Goal: Task Accomplishment & Management: Manage account settings

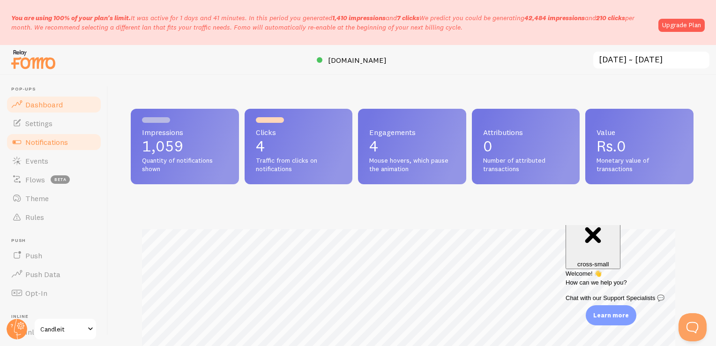
click at [55, 144] on span "Notifications" at bounding box center [46, 141] width 43 height 9
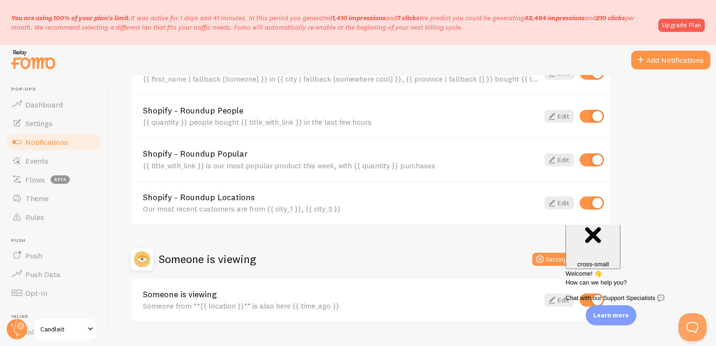
scroll to position [429, 0]
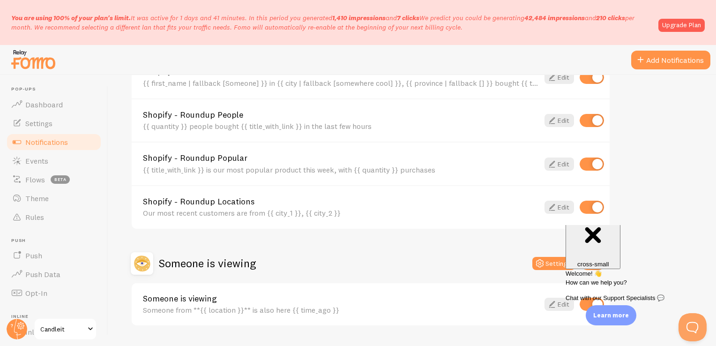
click at [600, 203] on input "checkbox" at bounding box center [592, 207] width 24 height 13
checkbox input "false"
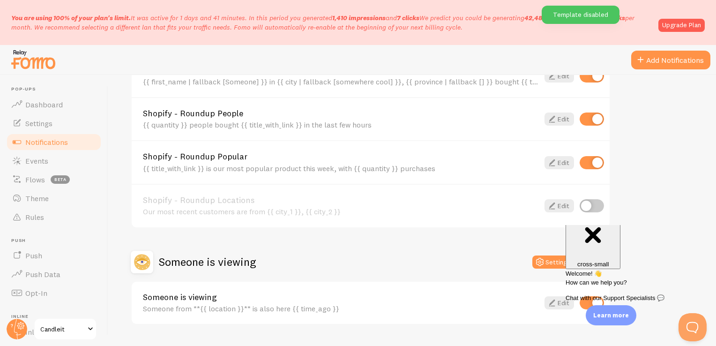
scroll to position [419, 0]
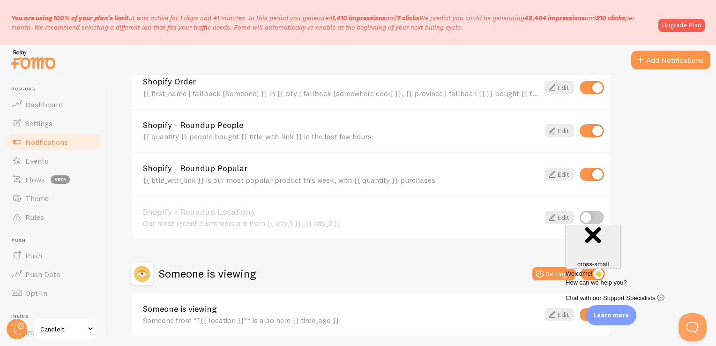
click at [592, 169] on input "checkbox" at bounding box center [592, 174] width 24 height 13
checkbox input "false"
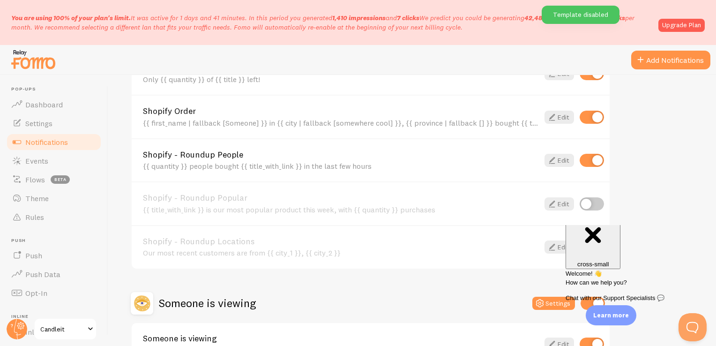
scroll to position [388, 0]
click at [592, 160] on input "checkbox" at bounding box center [592, 161] width 24 height 13
checkbox input "false"
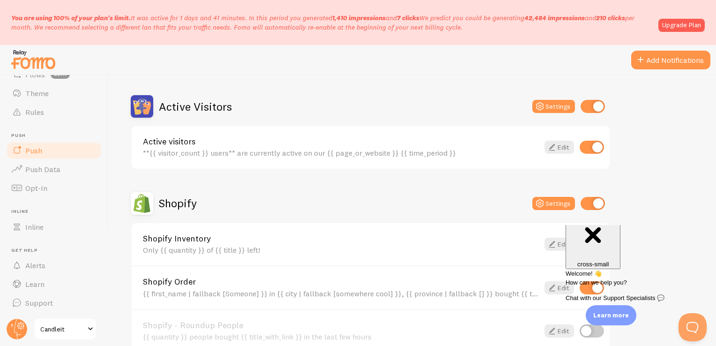
scroll to position [0, 0]
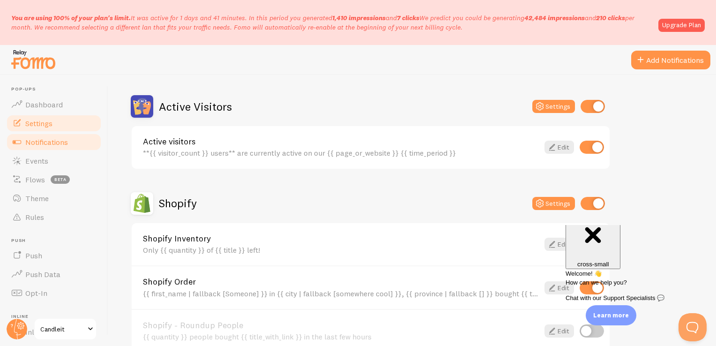
click at [52, 121] on span "Settings" at bounding box center [38, 123] width 27 height 9
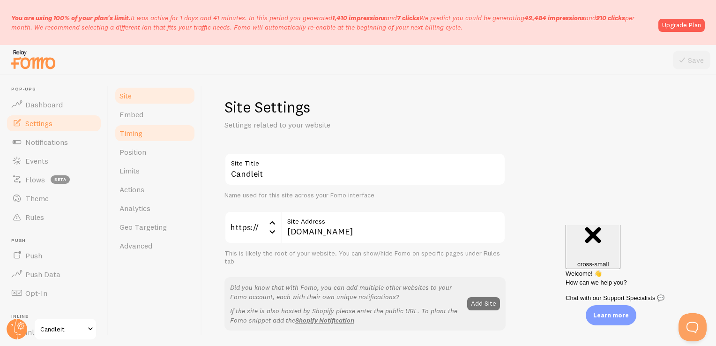
click at [137, 136] on span "Timing" at bounding box center [131, 132] width 23 height 9
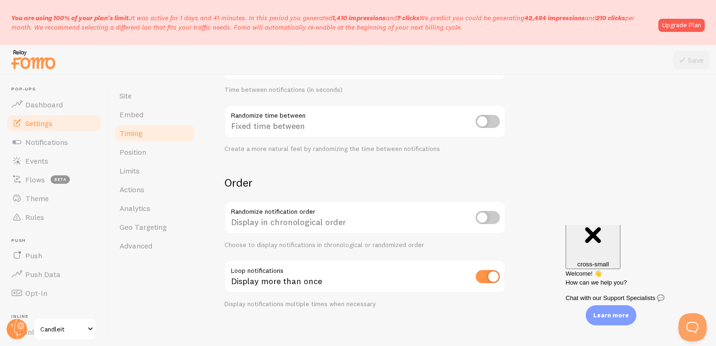
scroll to position [247, 0]
click at [489, 272] on input "checkbox" at bounding box center [488, 276] width 24 height 13
checkbox input "false"
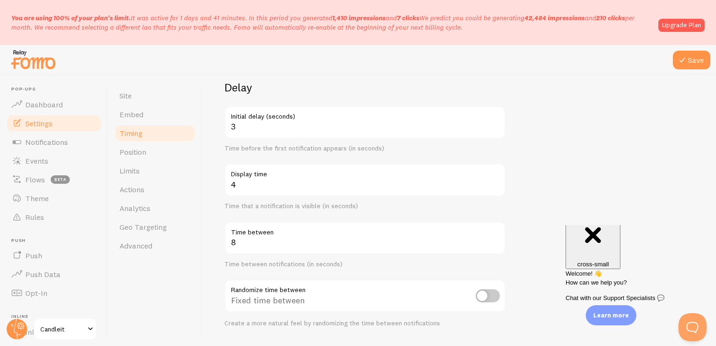
scroll to position [0, 0]
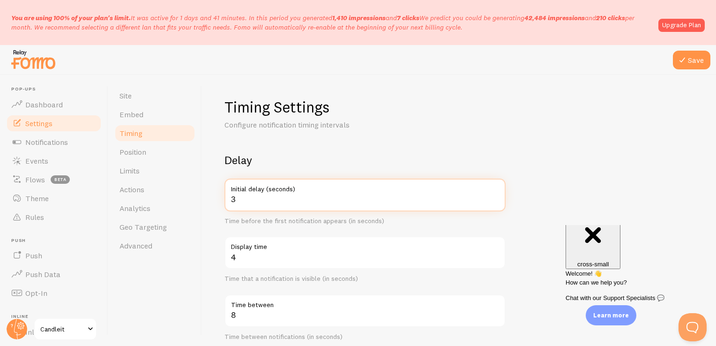
click at [271, 202] on input "3" at bounding box center [365, 195] width 281 height 33
type input "3"
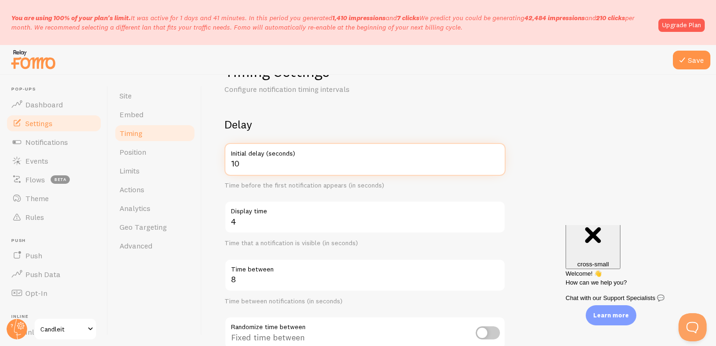
scroll to position [41, 0]
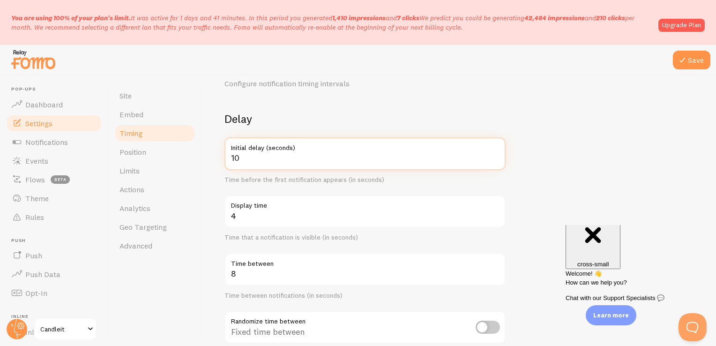
type input "10"
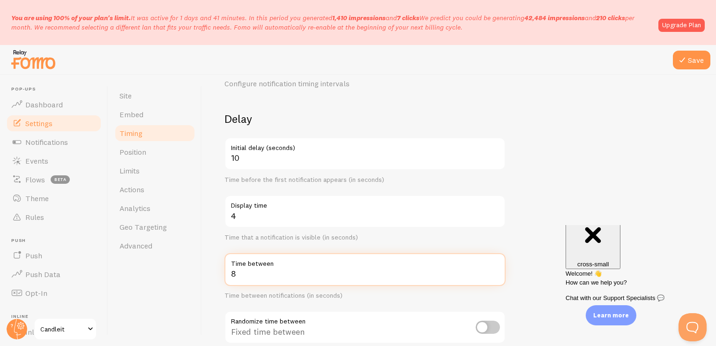
click at [290, 277] on input "8" at bounding box center [365, 269] width 281 height 33
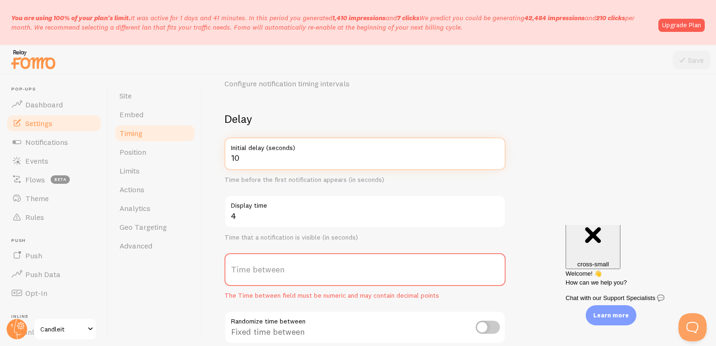
click at [246, 160] on input "10" at bounding box center [365, 153] width 281 height 33
type input "1"
type input "5"
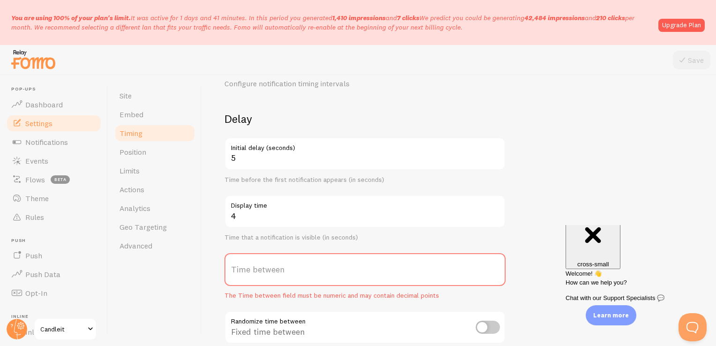
click at [262, 271] on label "Time between" at bounding box center [365, 269] width 281 height 33
click at [262, 271] on input "Time between" at bounding box center [365, 269] width 281 height 33
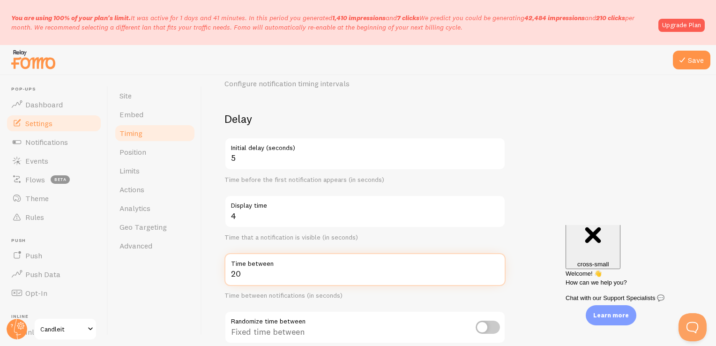
type input "20"
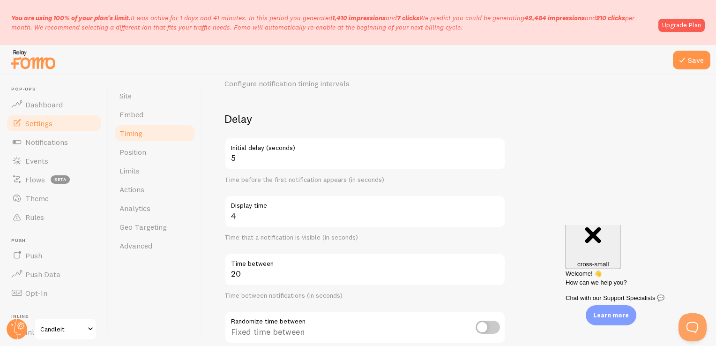
click at [526, 209] on form "Delay 5 Initial delay (seconds) Time before the first notification appears (in …" at bounding box center [459, 313] width 469 height 402
click at [686, 57] on icon at bounding box center [682, 59] width 11 height 11
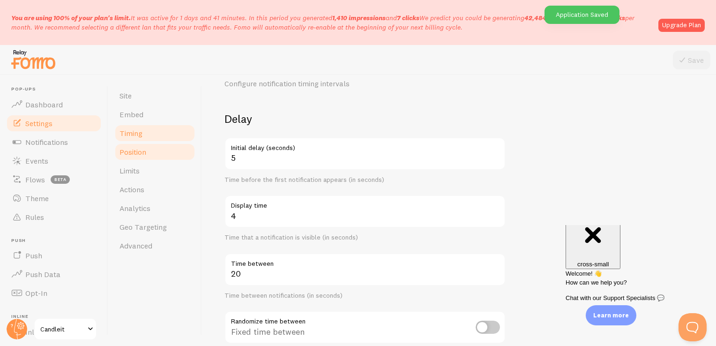
click at [150, 157] on link "Position" at bounding box center [155, 151] width 82 height 19
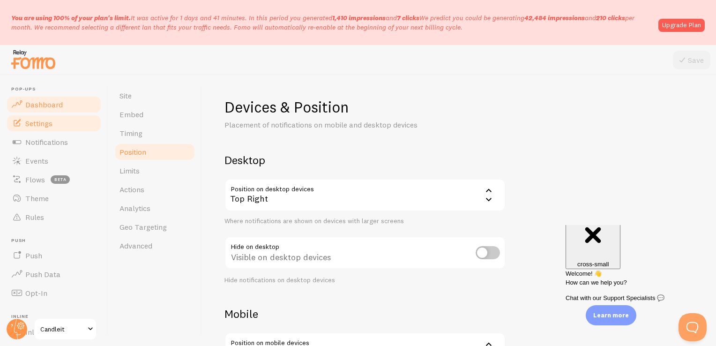
click at [60, 101] on span "Dashboard" at bounding box center [43, 104] width 37 height 9
